Goal: Task Accomplishment & Management: Use online tool/utility

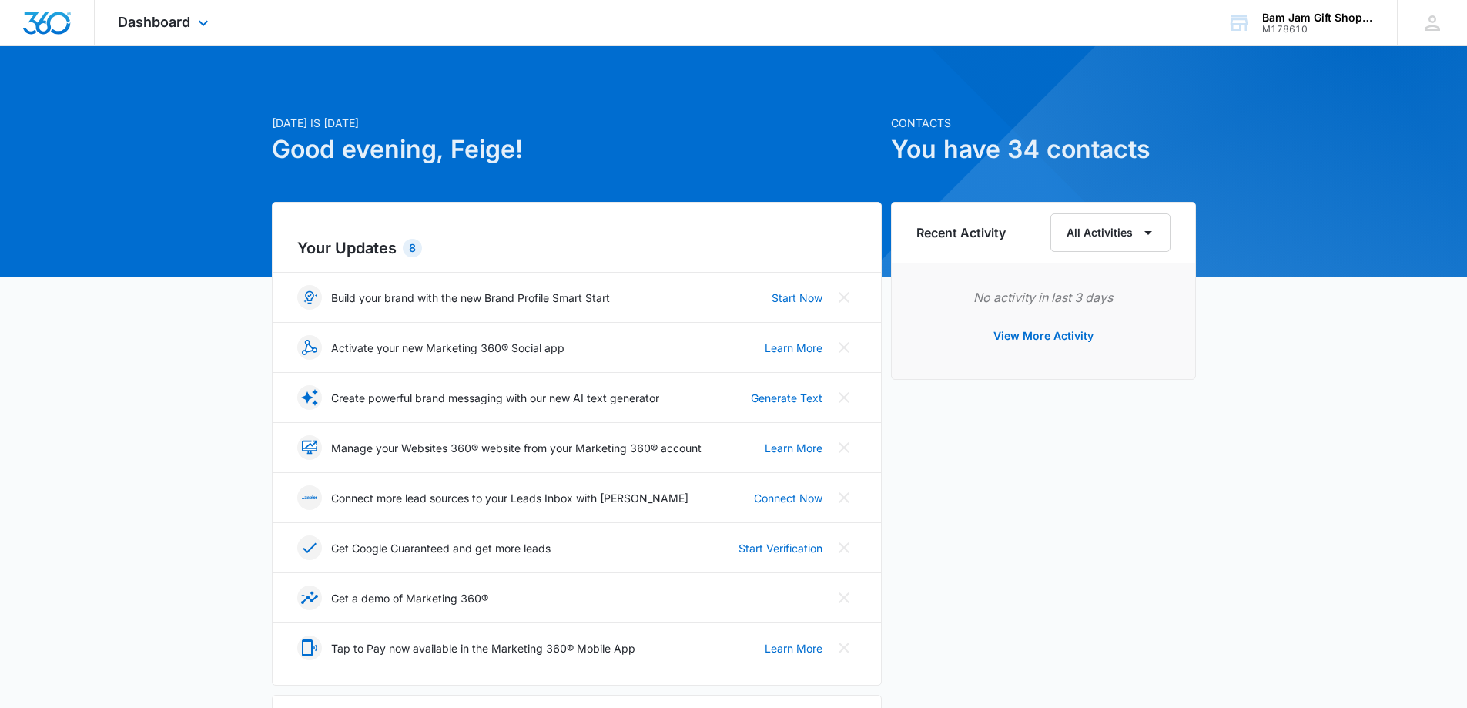
click at [173, 37] on div "Dashboard Apps Reputation Websites Forms CRM Email Social Shop Payments POS Con…" at bounding box center [165, 22] width 141 height 45
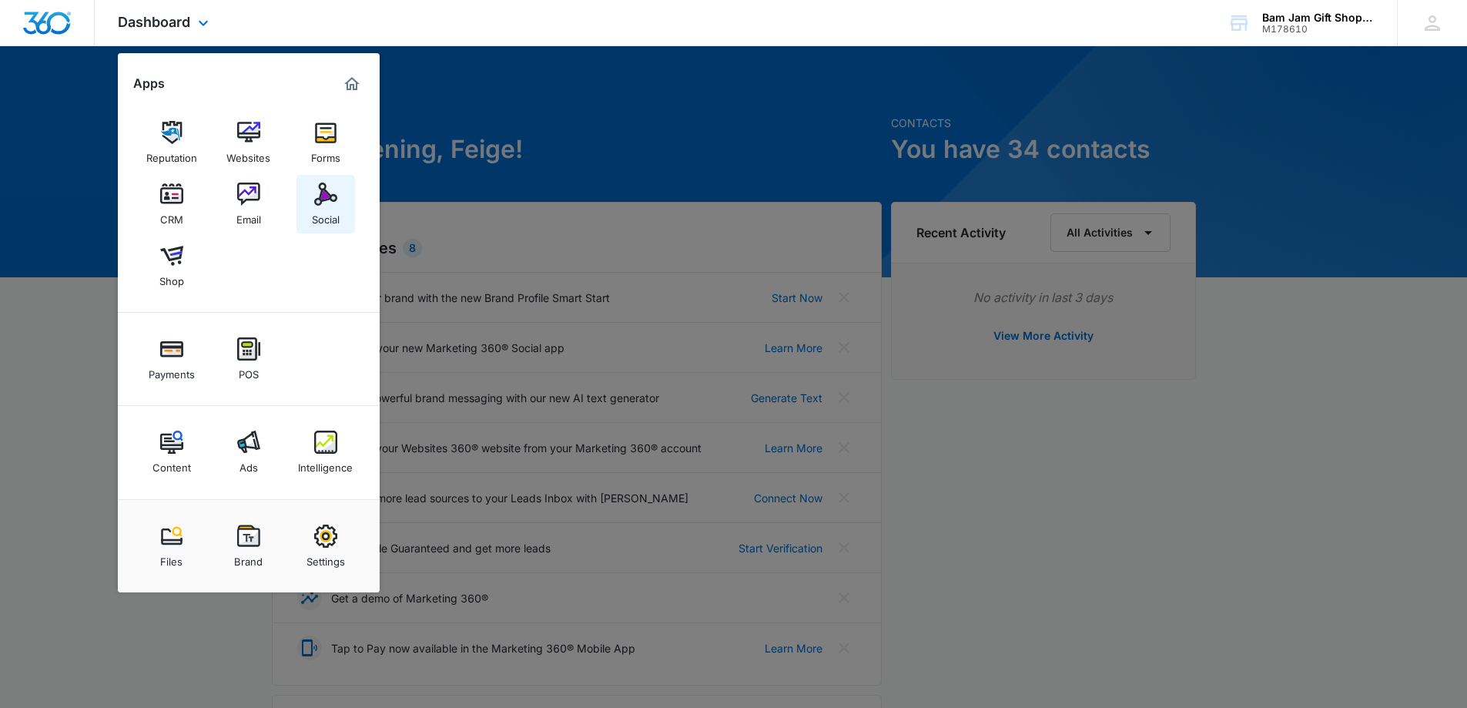
click at [340, 196] on link "Social" at bounding box center [325, 204] width 59 height 59
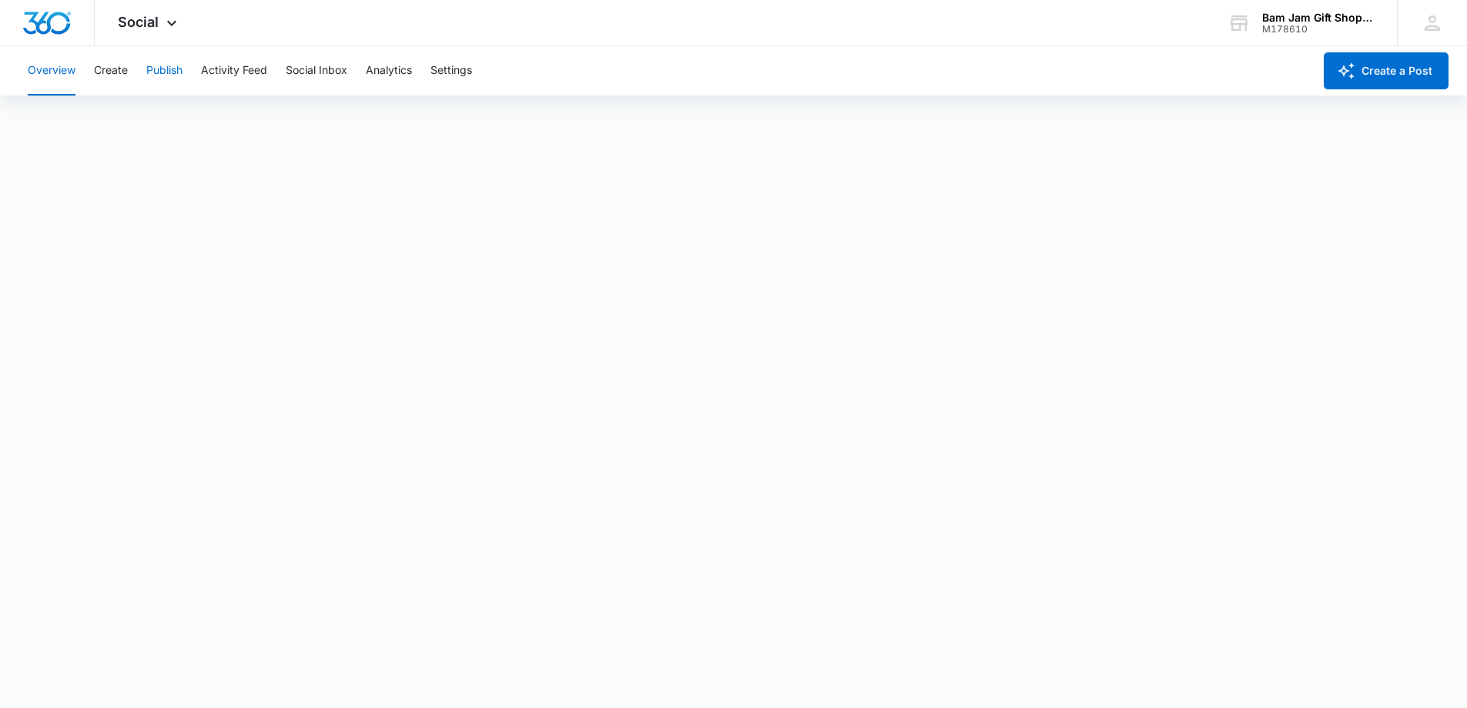
drag, startPoint x: 183, startPoint y: 90, endPoint x: 168, endPoint y: 69, distance: 26.1
click at [180, 89] on button "Publish" at bounding box center [164, 70] width 36 height 49
